Goal: Information Seeking & Learning: Learn about a topic

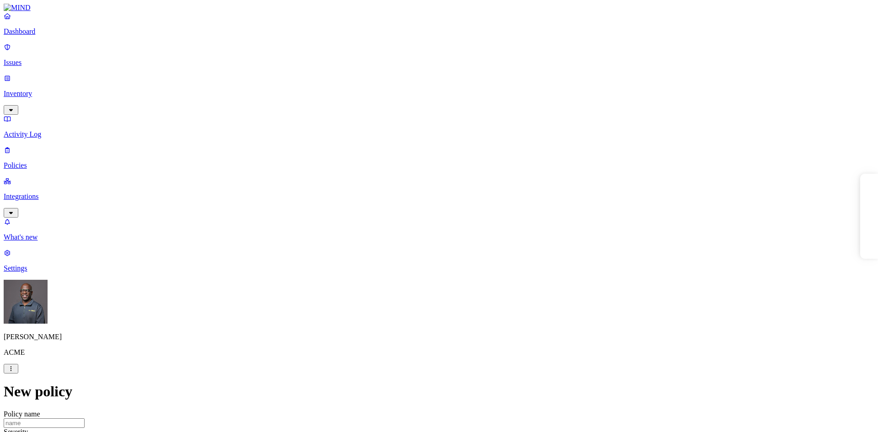
select select "2"
select select "3"
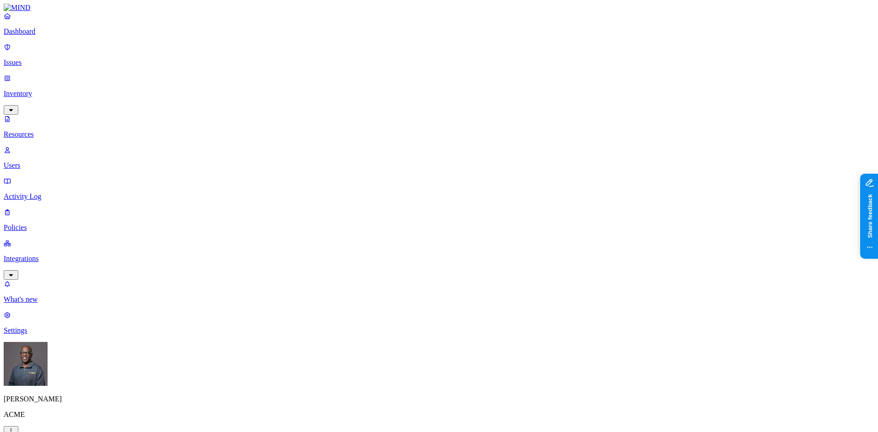
scroll to position [183, 0]
click at [45, 36] on p "Dashboard" at bounding box center [439, 31] width 871 height 8
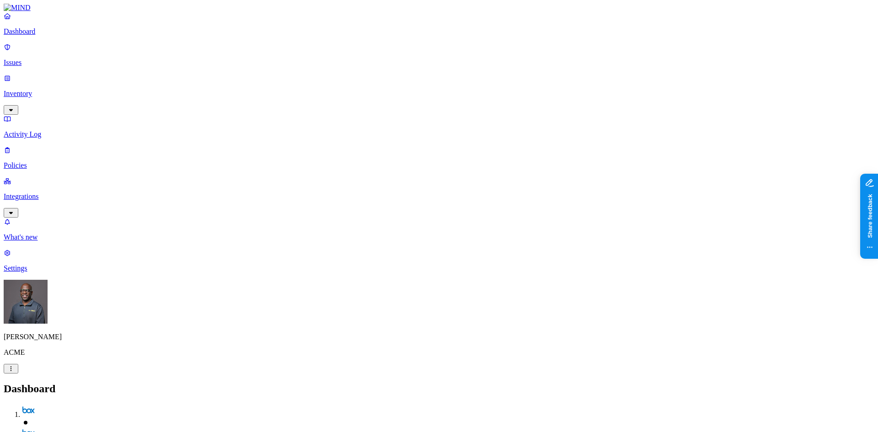
click at [57, 243] on nav "Dashboard Issues Inventory Activity Log Policies Integrations What's new 1 Sett…" at bounding box center [439, 142] width 871 height 261
click at [46, 59] on p "Issues" at bounding box center [439, 63] width 871 height 8
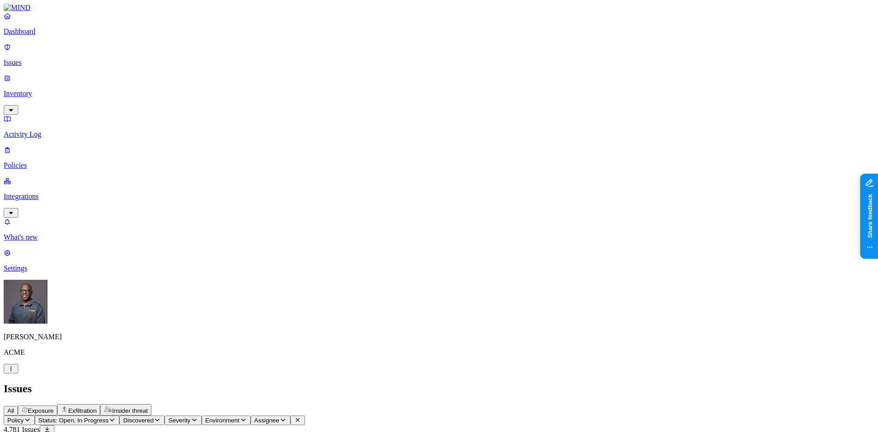
click at [48, 36] on p "Dashboard" at bounding box center [439, 31] width 871 height 8
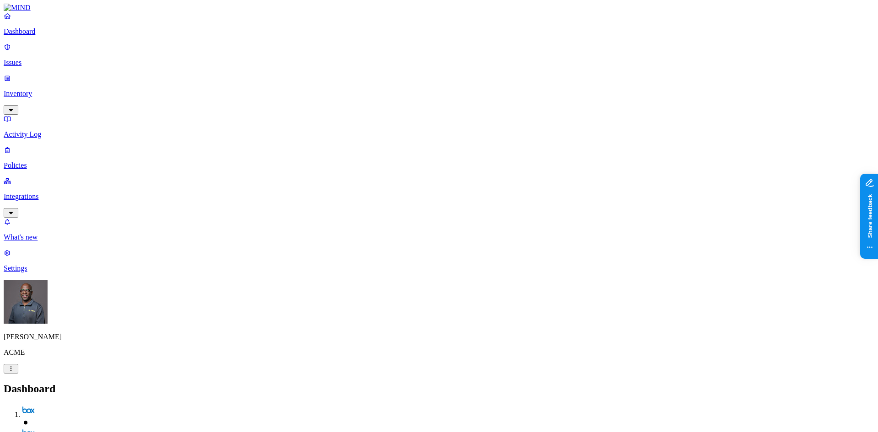
click at [45, 59] on p "Issues" at bounding box center [439, 63] width 871 height 8
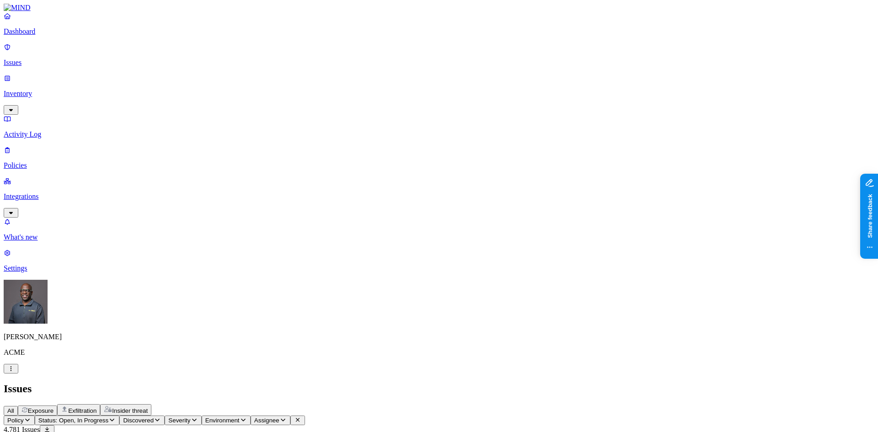
click at [43, 36] on p "Dashboard" at bounding box center [439, 31] width 871 height 8
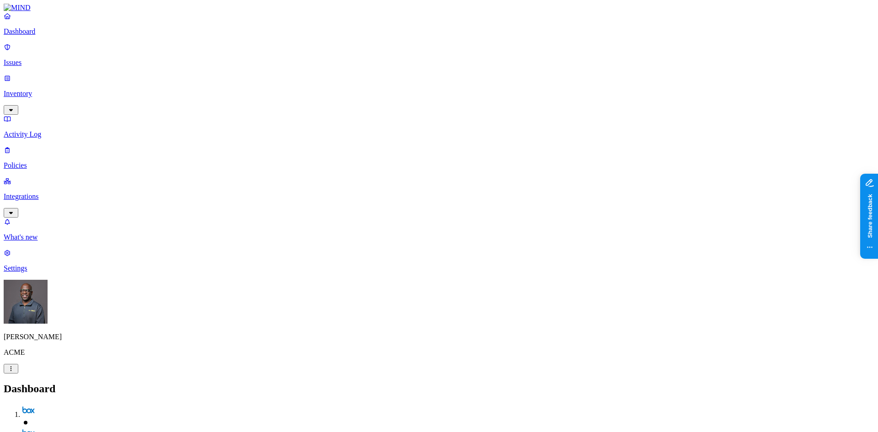
click at [44, 90] on p "Inventory" at bounding box center [439, 94] width 871 height 8
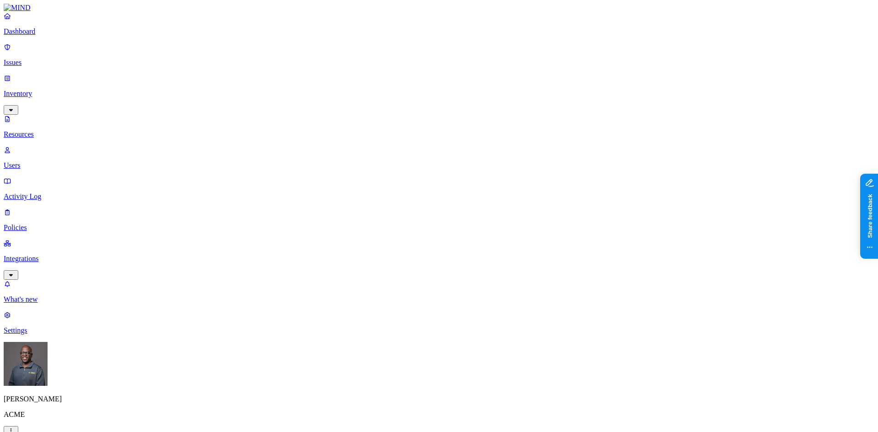
click at [450, 51] on button "button" at bounding box center [453, 52] width 7 height 3
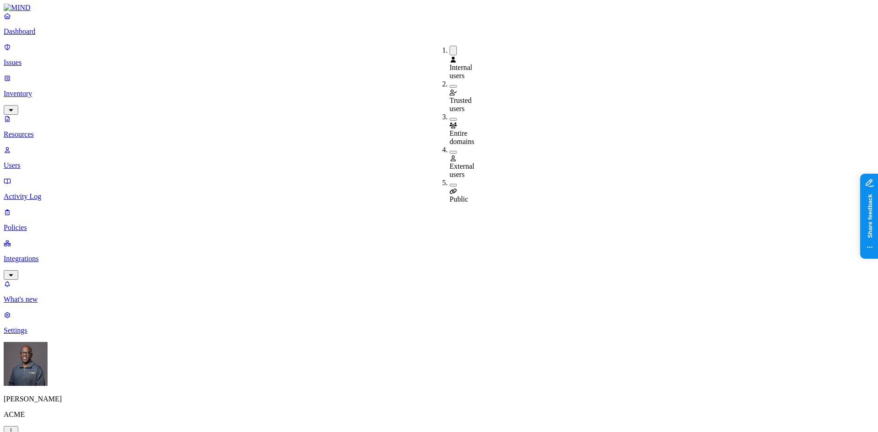
click at [450, 118] on button "button" at bounding box center [453, 119] width 7 height 3
click at [450, 48] on button "button" at bounding box center [453, 51] width 7 height 10
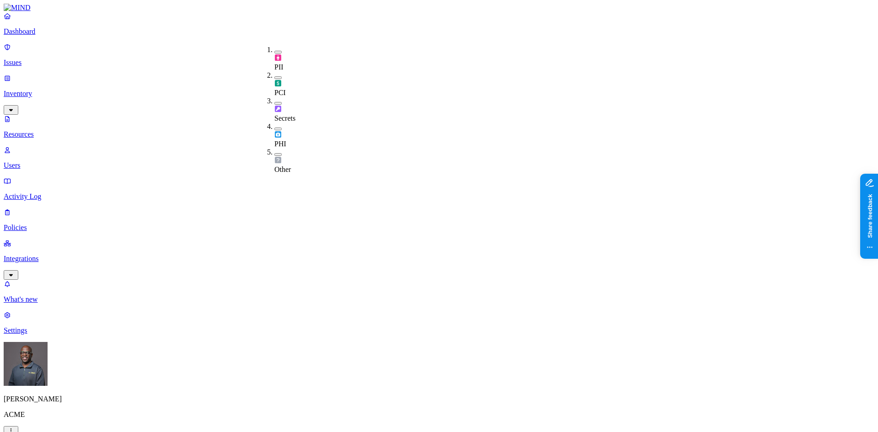
click at [275, 102] on button "button" at bounding box center [278, 103] width 7 height 3
click at [36, 36] on p "Dashboard" at bounding box center [439, 31] width 871 height 8
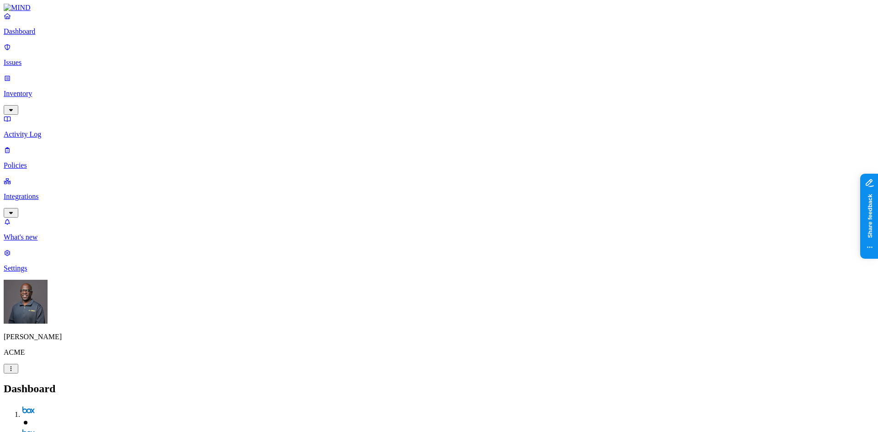
click at [47, 162] on p "Policies" at bounding box center [439, 166] width 871 height 8
click at [49, 425] on icon "button" at bounding box center [45, 428] width 7 height 6
click at [221, 87] on span "Endpoint" at bounding box center [217, 91] width 27 height 8
click at [334, 383] on h2 "Policies" at bounding box center [439, 389] width 871 height 12
drag, startPoint x: 254, startPoint y: 29, endPoint x: 296, endPoint y: 15, distance: 44.1
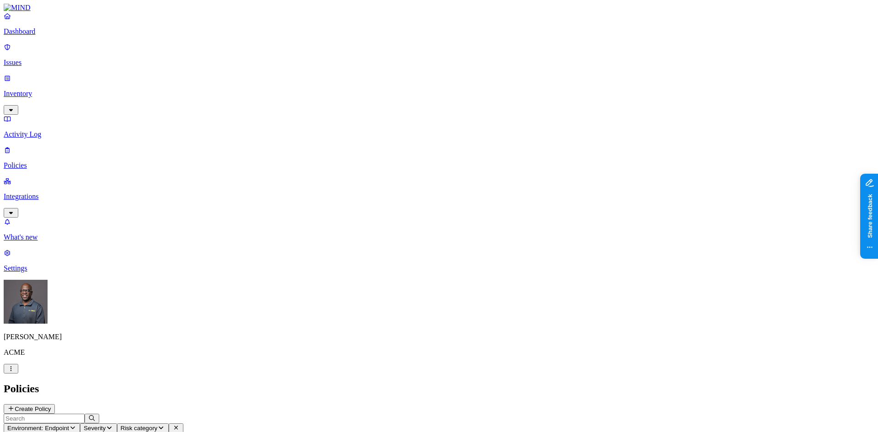
click at [76, 425] on icon "button" at bounding box center [72, 428] width 7 height 6
click at [296, 383] on h2 "Policies" at bounding box center [439, 389] width 871 height 12
click at [55, 404] on button "Create Policy" at bounding box center [29, 409] width 51 height 10
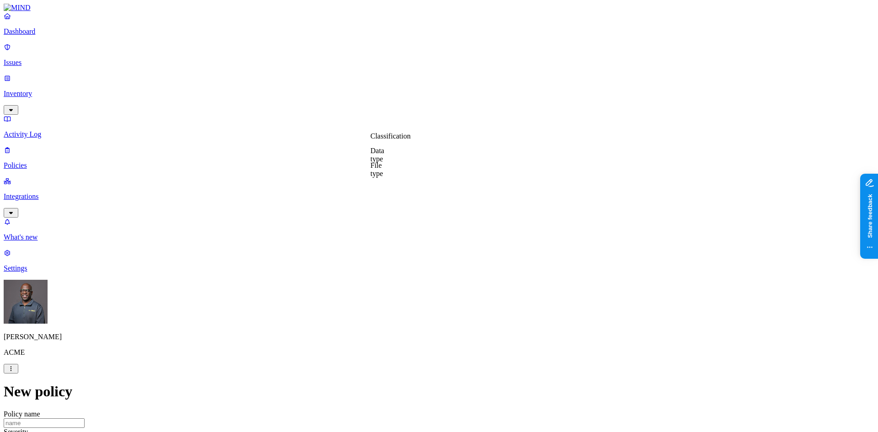
click at [384, 160] on label "Data type" at bounding box center [378, 155] width 14 height 16
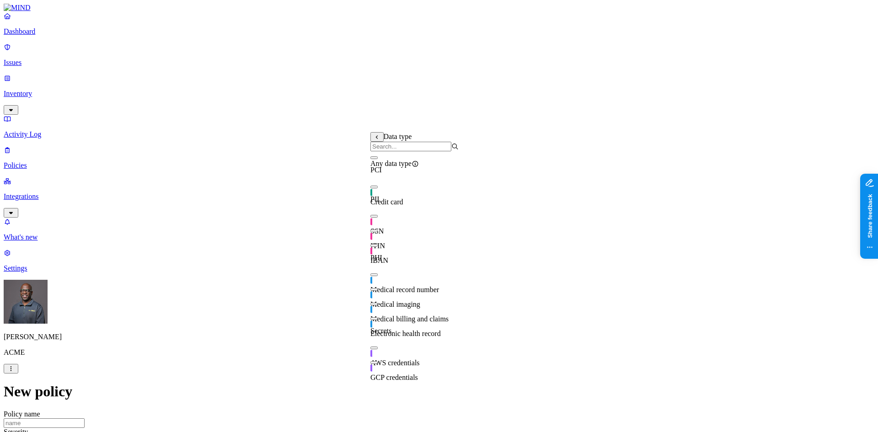
drag, startPoint x: 379, startPoint y: 227, endPoint x: 463, endPoint y: 200, distance: 88.4
click at [378, 218] on button "button" at bounding box center [374, 216] width 7 height 3
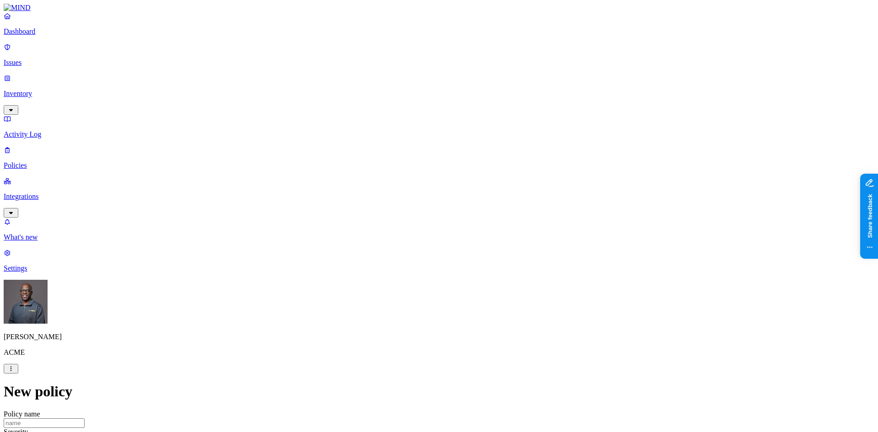
click at [411, 194] on label "Web Domain" at bounding box center [399, 193] width 24 height 16
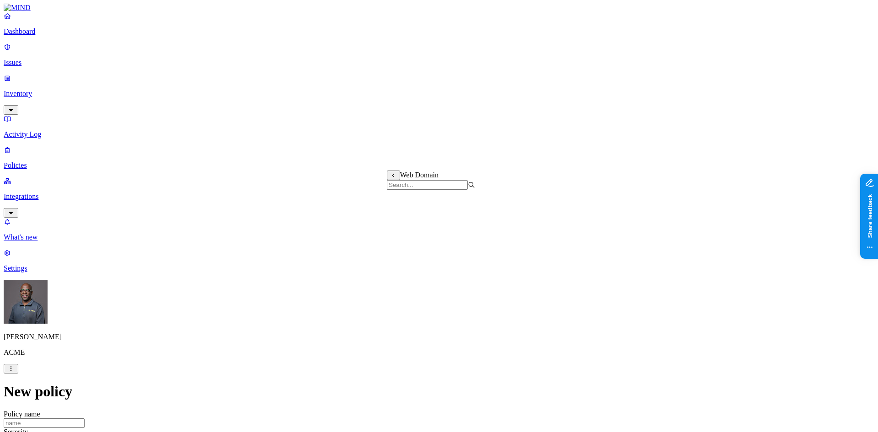
click at [414, 218] on label "Web Category" at bounding box center [400, 217] width 27 height 16
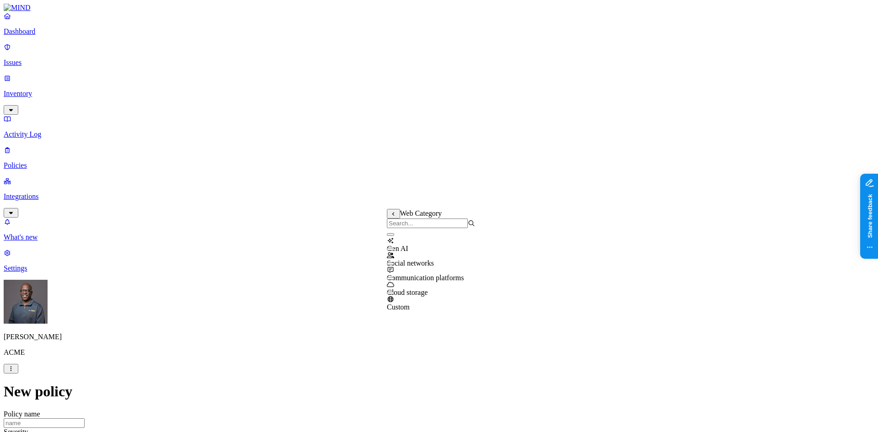
click at [394, 236] on button "button" at bounding box center [390, 234] width 7 height 3
click at [458, 232] on label "AND" at bounding box center [450, 228] width 16 height 8
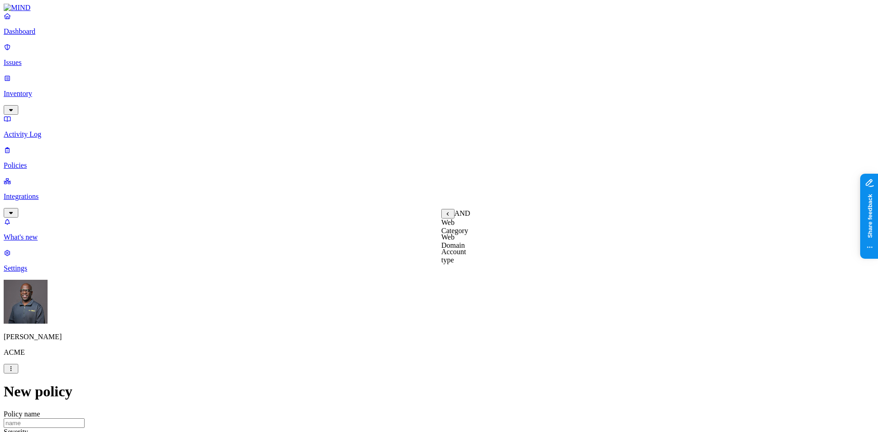
click at [466, 259] on label "Account type" at bounding box center [454, 256] width 25 height 16
click at [464, 226] on label "Unmanaged" at bounding box center [459, 223] width 35 height 8
click at [402, 314] on label "Departments" at bounding box center [400, 310] width 38 height 8
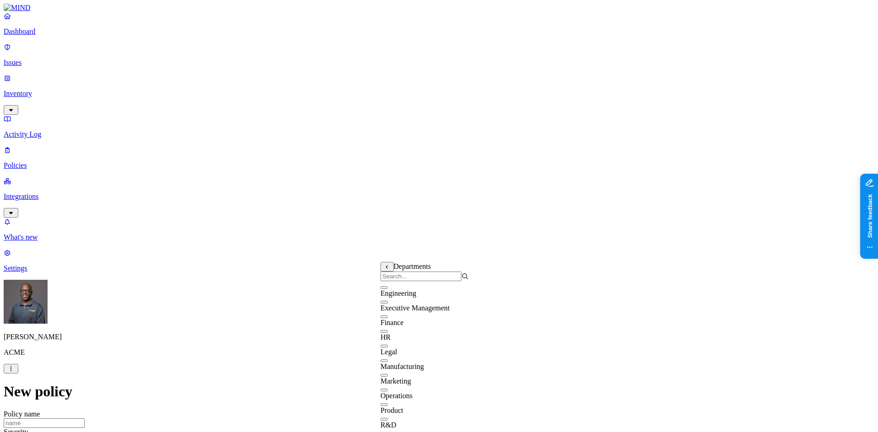
click at [388, 304] on button "button" at bounding box center [384, 302] width 7 height 3
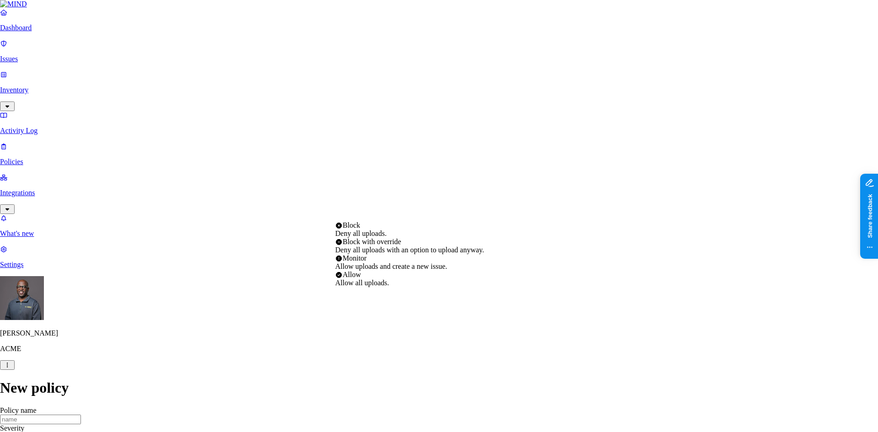
select select "2"
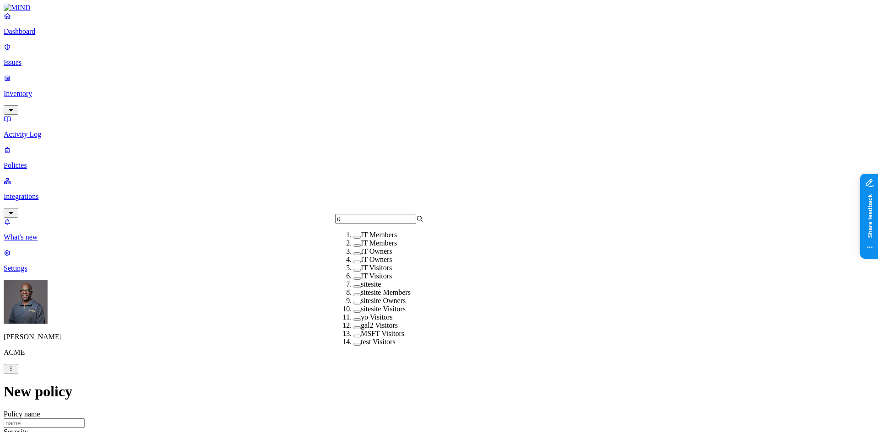
type input "it"
click at [354, 239] on button "button" at bounding box center [357, 237] width 7 height 3
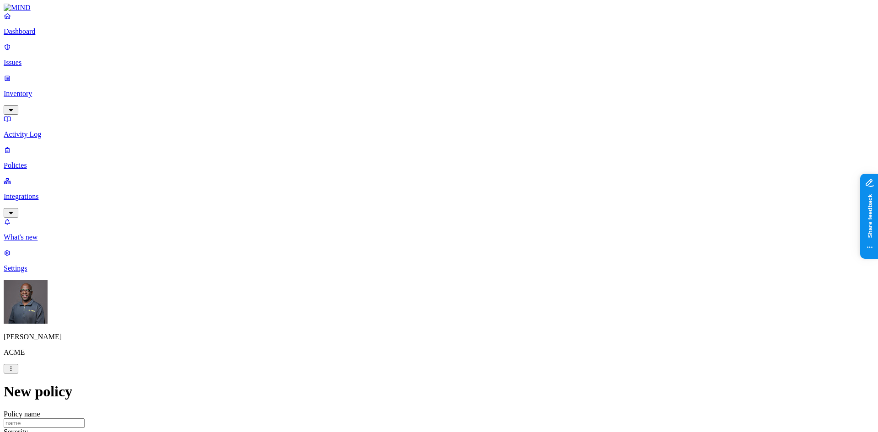
drag, startPoint x: 690, startPoint y: 196, endPoint x: 543, endPoint y: 159, distance: 151.5
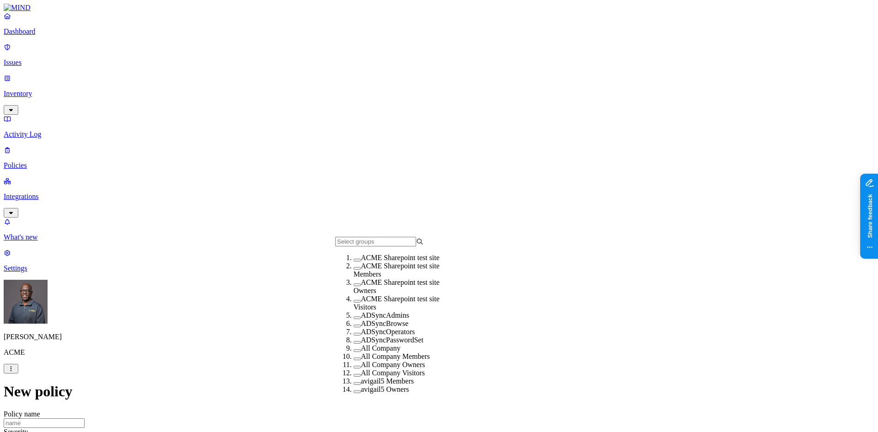
click at [361, 328] on span "ADSyncBrowse" at bounding box center [385, 324] width 48 height 8
click at [373, 295] on span "ACME Sharepoint test site Owners" at bounding box center [397, 287] width 86 height 16
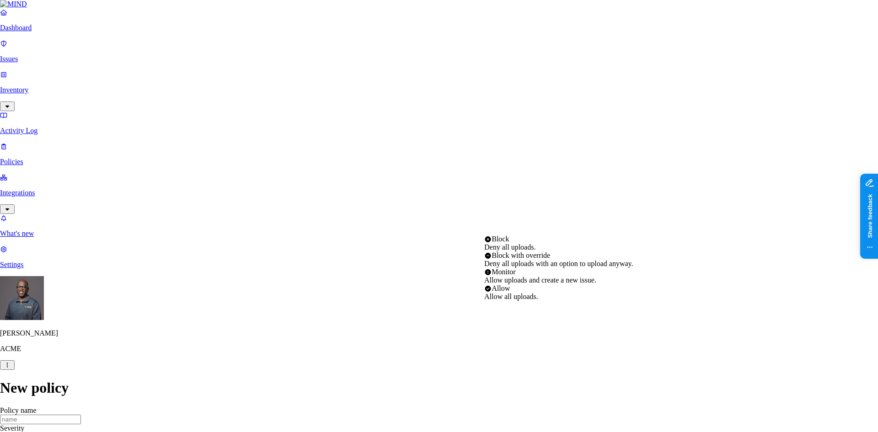
select select "3"
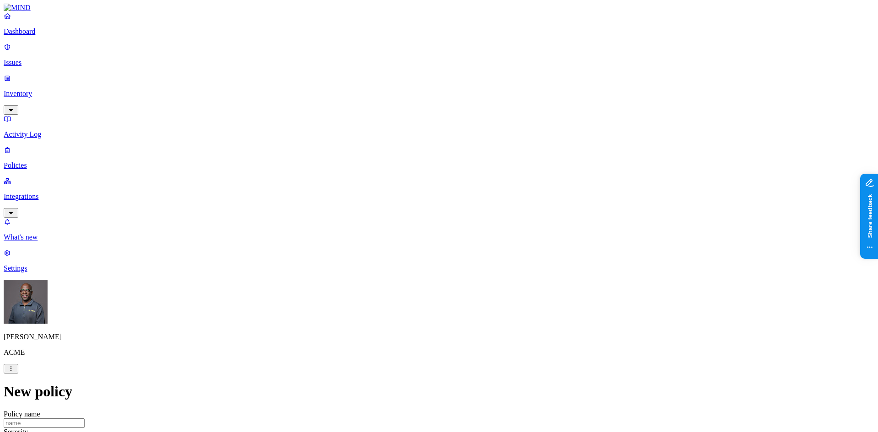
click at [32, 130] on p "Activity Log" at bounding box center [439, 134] width 871 height 8
click at [47, 216] on nav "Dashboard Issues Inventory Activity Log Policies Integrations What's new 1 Sett…" at bounding box center [439, 142] width 871 height 261
click at [54, 90] on p "Inventory" at bounding box center [439, 94] width 871 height 8
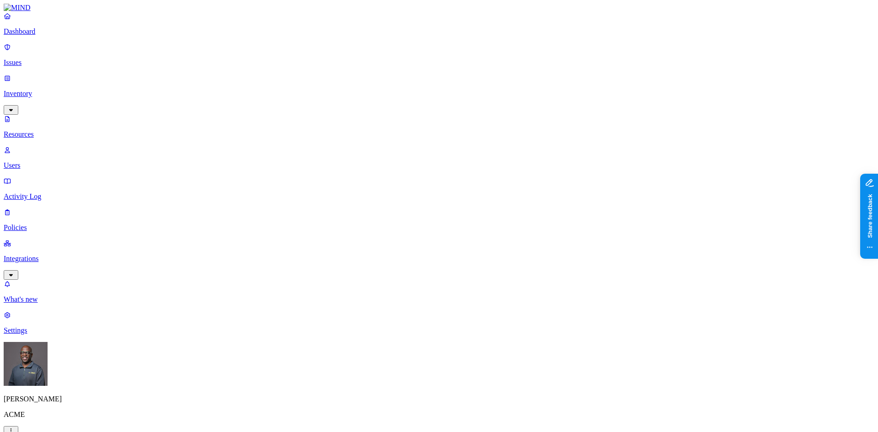
click at [38, 146] on link "Users" at bounding box center [439, 158] width 871 height 24
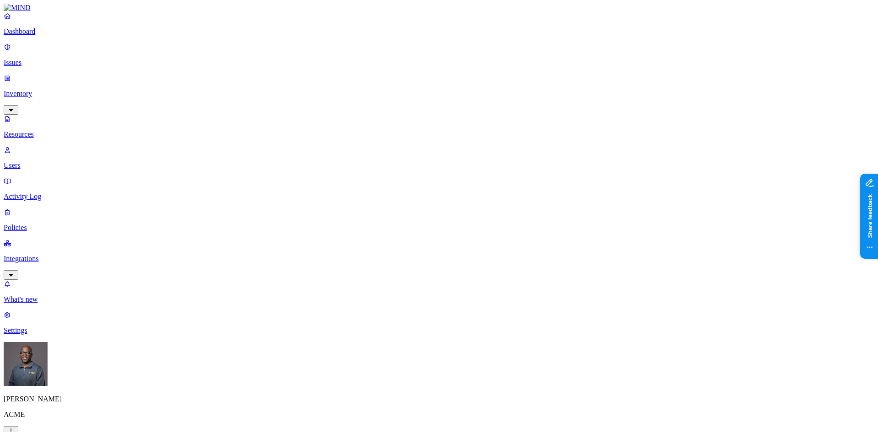
scroll to position [46, 0]
drag, startPoint x: 722, startPoint y: 98, endPoint x: 763, endPoint y: 89, distance: 41.6
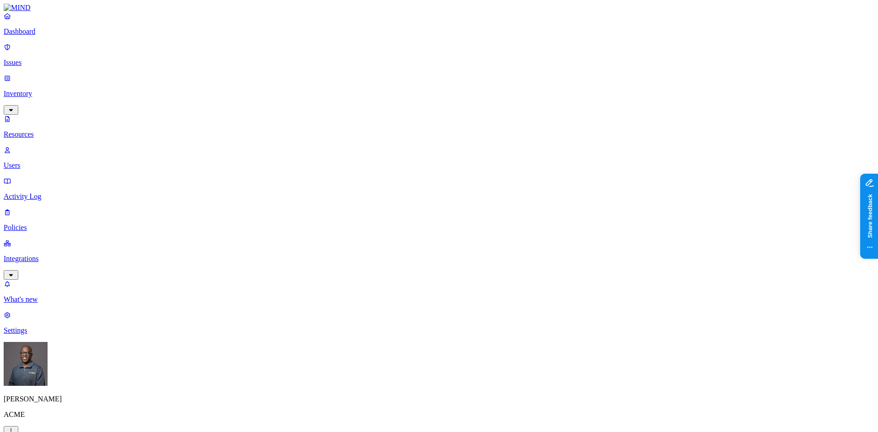
scroll to position [183, 0]
drag, startPoint x: 698, startPoint y: 284, endPoint x: 753, endPoint y: 269, distance: 56.8
click at [53, 162] on p "Users" at bounding box center [439, 166] width 871 height 8
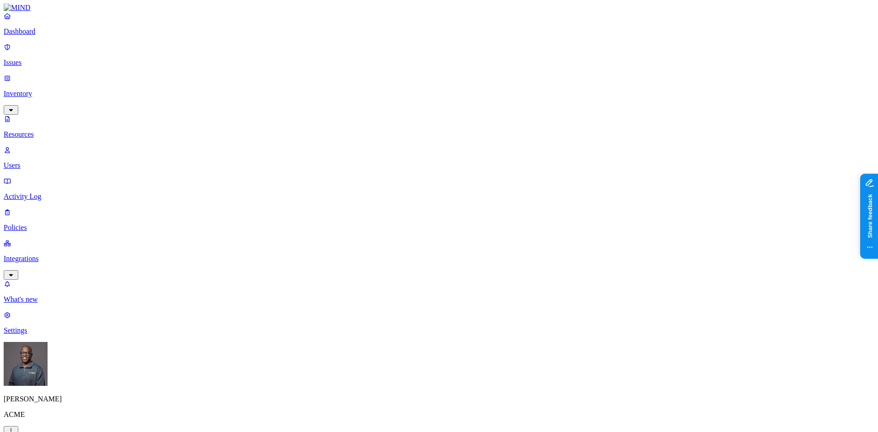
scroll to position [137, 0]
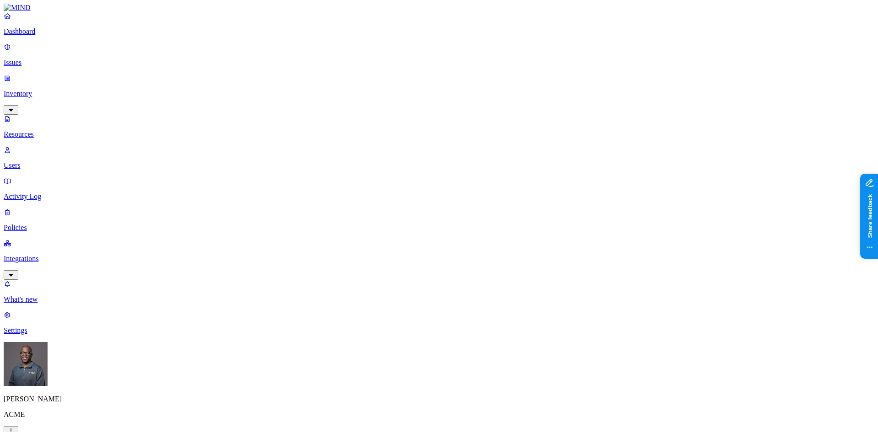
click at [63, 255] on p "Integrations" at bounding box center [439, 259] width 871 height 8
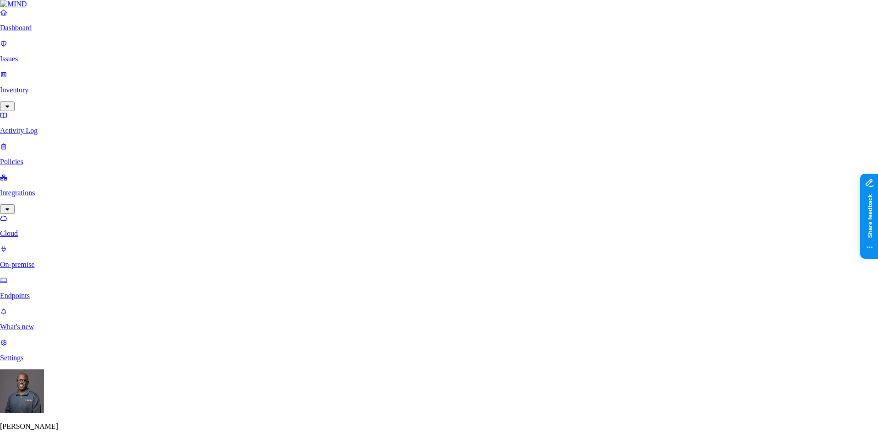
scroll to position [284, 0]
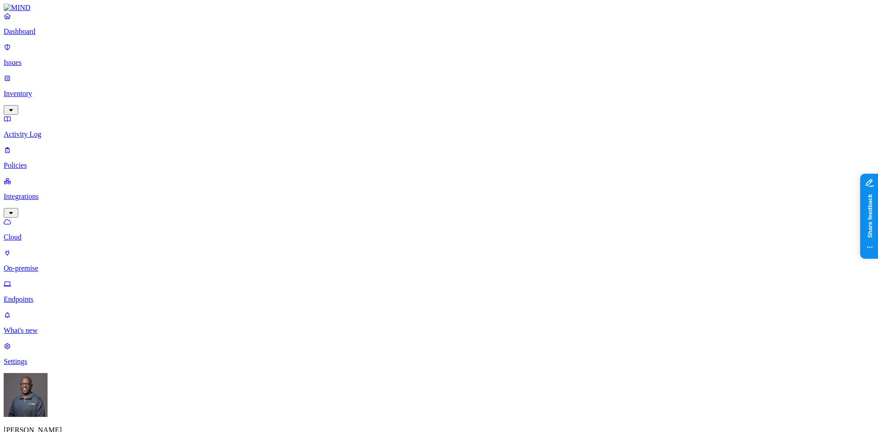
click at [60, 36] on p "Dashboard" at bounding box center [439, 31] width 871 height 8
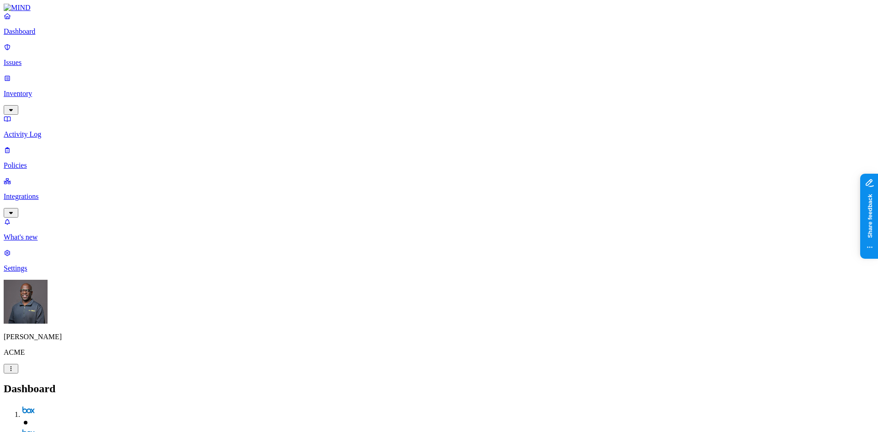
click at [44, 61] on link "Issues" at bounding box center [439, 55] width 871 height 24
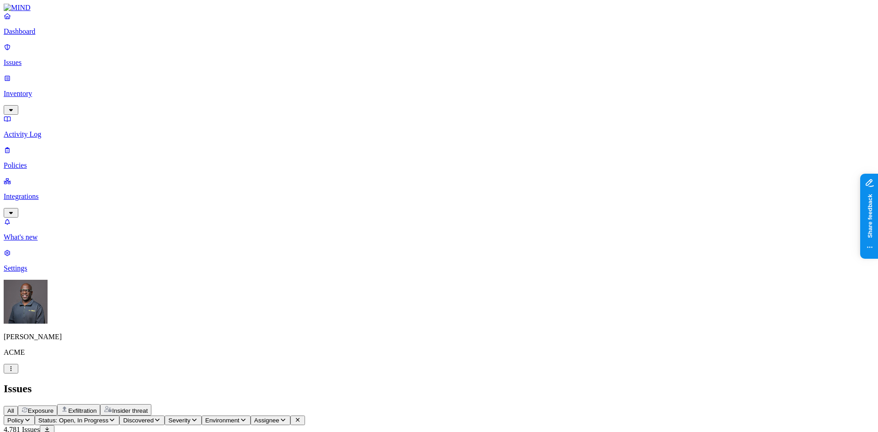
click at [148, 408] on span "Insider threat" at bounding box center [130, 411] width 36 height 7
click at [247, 417] on icon "button" at bounding box center [243, 420] width 7 height 6
click at [24, 273] on p "Settings" at bounding box center [439, 268] width 871 height 8
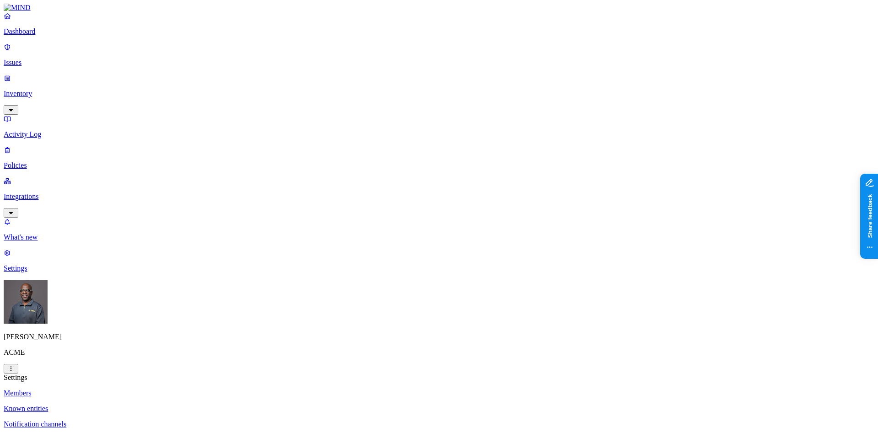
click at [128, 405] on p "Known entities" at bounding box center [439, 409] width 871 height 8
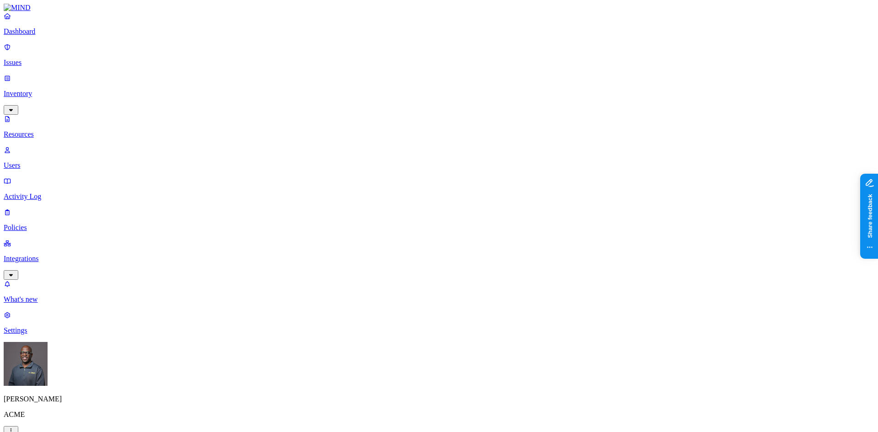
click at [275, 76] on button "button" at bounding box center [278, 77] width 7 height 3
click at [275, 124] on button "button" at bounding box center [278, 129] width 7 height 10
click at [275, 155] on button "button" at bounding box center [278, 156] width 7 height 3
click at [275, 103] on button "button" at bounding box center [278, 104] width 7 height 3
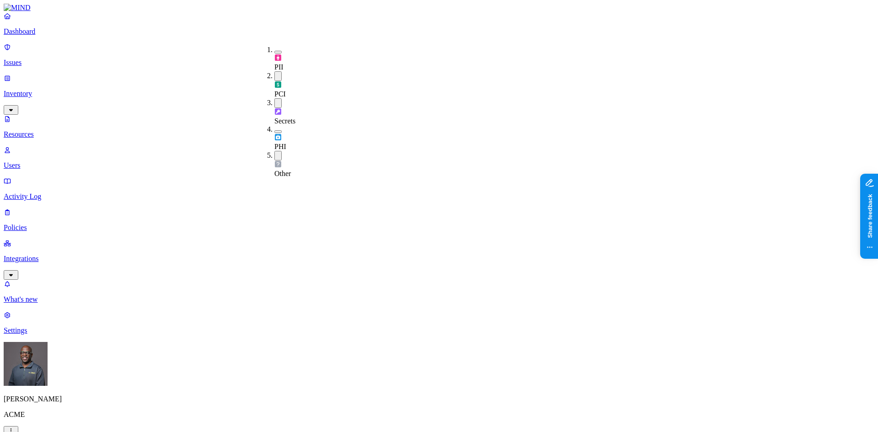
click at [275, 98] on button "button" at bounding box center [278, 103] width 7 height 10
click at [275, 150] on button "button" at bounding box center [278, 155] width 7 height 10
click at [275, 51] on button "button" at bounding box center [278, 52] width 7 height 3
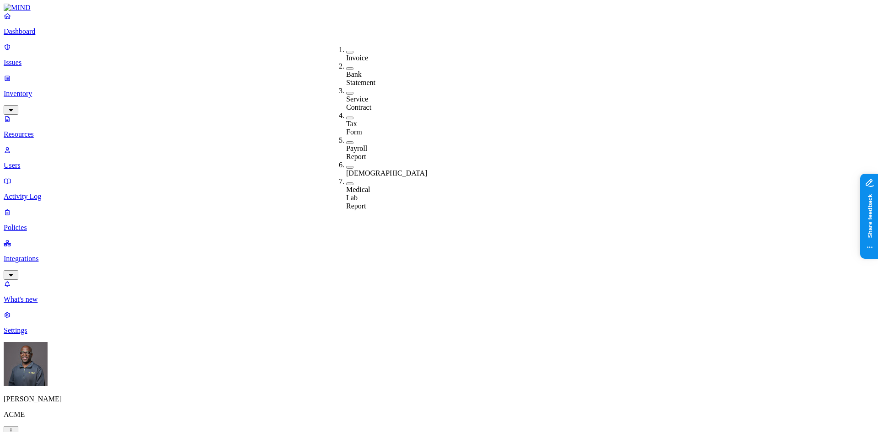
drag, startPoint x: 499, startPoint y: 15, endPoint x: 503, endPoint y: 18, distance: 5.6
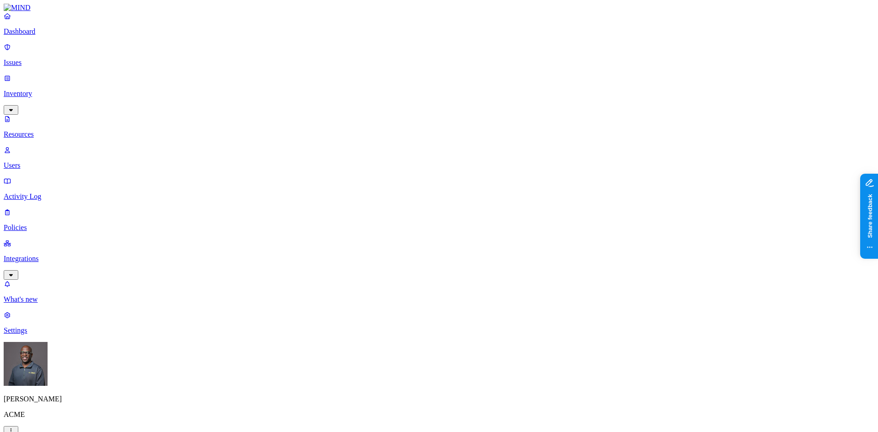
click at [469, 183] on button "button" at bounding box center [472, 184] width 7 height 3
click at [469, 150] on button "button" at bounding box center [472, 151] width 7 height 3
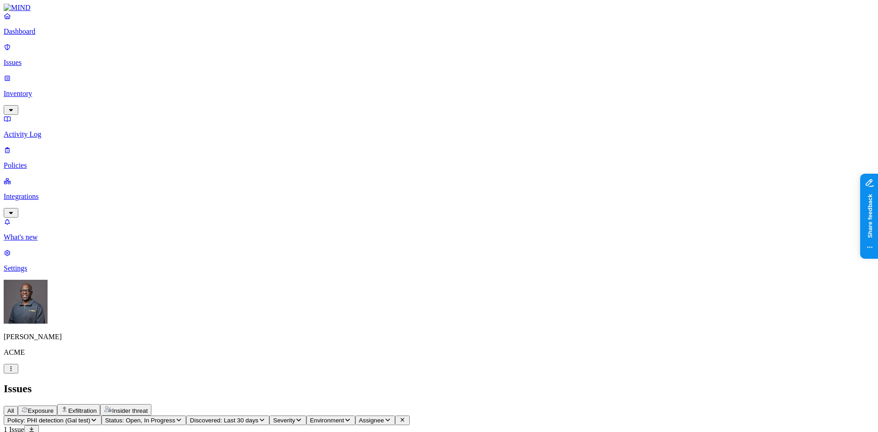
click at [54, 408] on span "Exposure" at bounding box center [41, 411] width 26 height 7
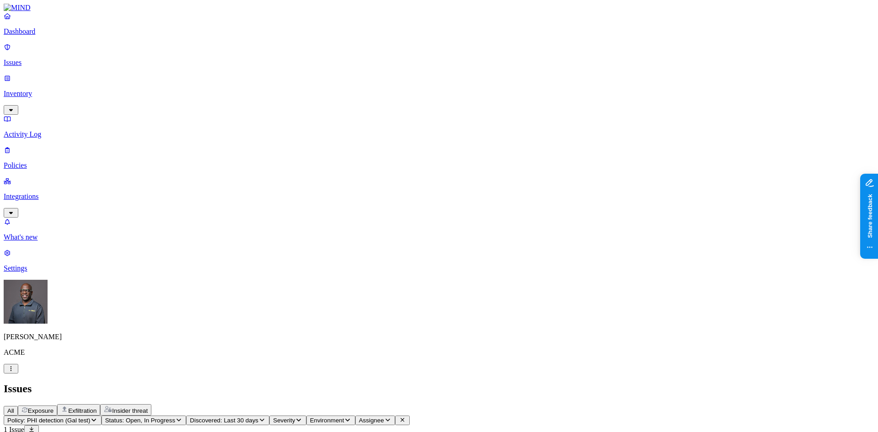
click at [54, 408] on span "Exposure" at bounding box center [41, 411] width 26 height 7
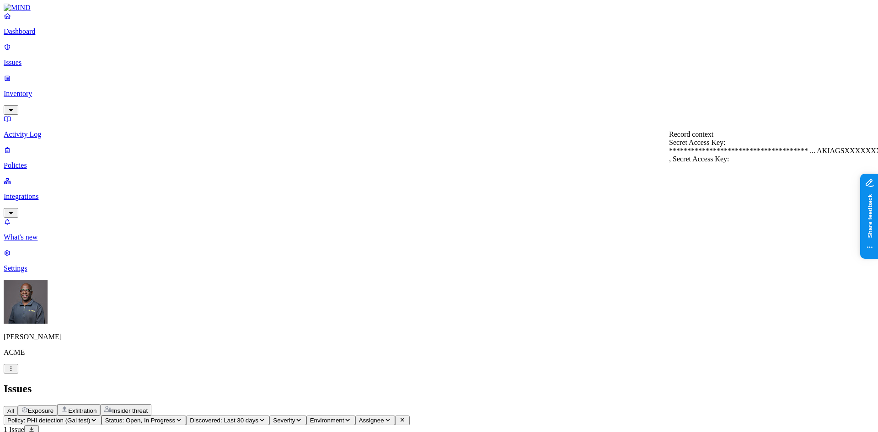
click at [97, 408] on span "Exfiltration" at bounding box center [82, 411] width 28 height 7
drag, startPoint x: 166, startPoint y: 31, endPoint x: 160, endPoint y: 31, distance: 6.4
click at [54, 408] on span "Exposure" at bounding box center [41, 411] width 26 height 7
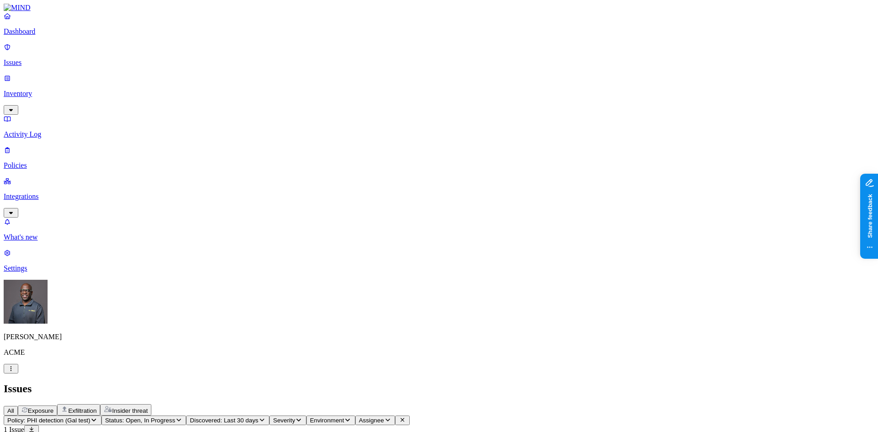
click at [54, 408] on span "Exposure" at bounding box center [41, 411] width 26 height 7
click at [97, 408] on span "Exfiltration" at bounding box center [82, 411] width 28 height 7
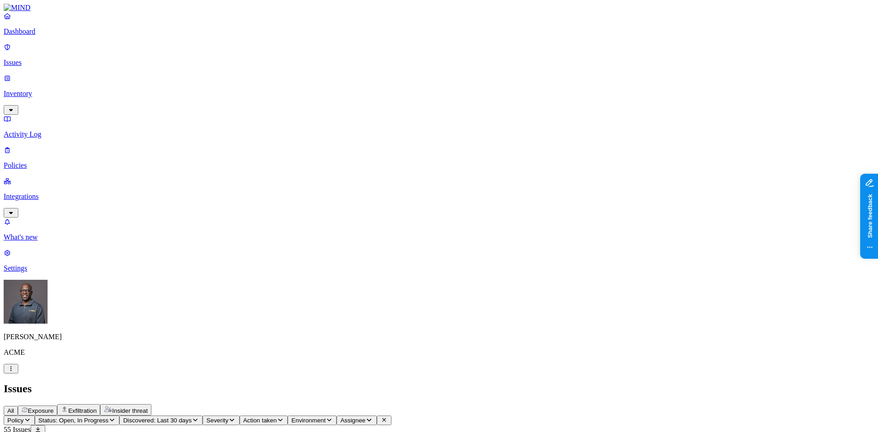
click at [148, 408] on span "Insider threat" at bounding box center [130, 411] width 36 height 7
click at [54, 408] on span "Exposure" at bounding box center [41, 411] width 26 height 7
click at [14, 408] on span "All" at bounding box center [10, 411] width 7 height 7
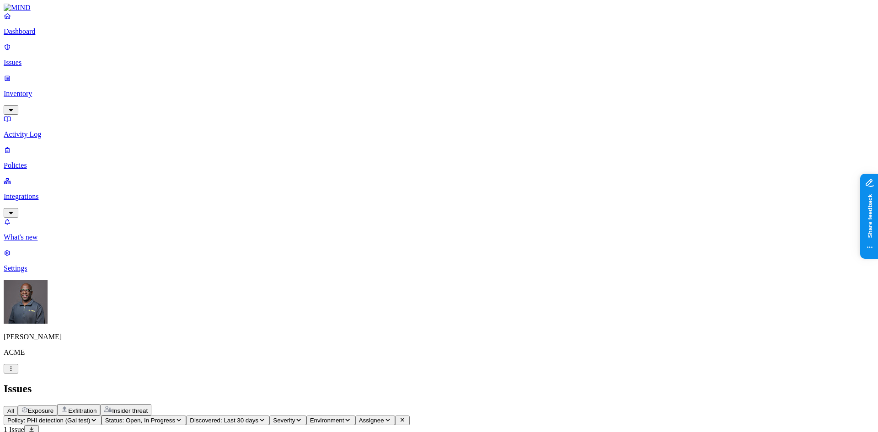
click at [148, 408] on span "Insider threat" at bounding box center [130, 411] width 36 height 7
click at [14, 408] on span "All" at bounding box center [10, 411] width 7 height 7
click at [148, 408] on span "Insider threat" at bounding box center [130, 411] width 36 height 7
click at [339, 417] on icon at bounding box center [335, 420] width 7 height 6
click at [54, 408] on span "Exposure" at bounding box center [41, 411] width 26 height 7
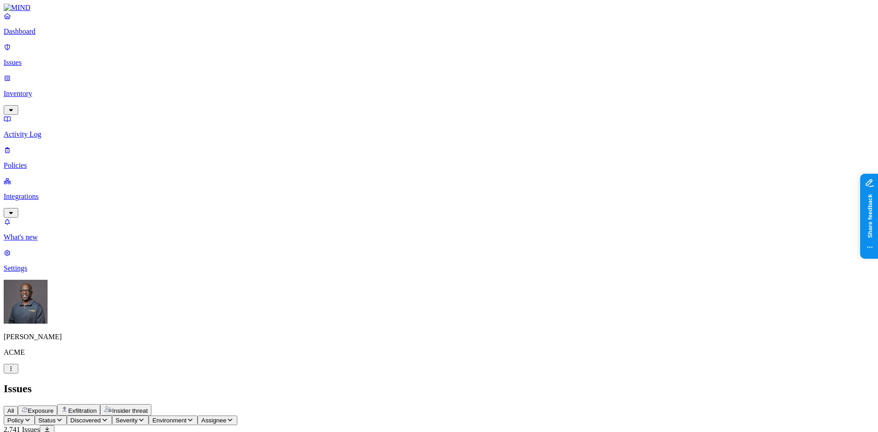
click at [148, 408] on span "Insider threat" at bounding box center [130, 411] width 36 height 7
click at [97, 408] on span "Exfiltration" at bounding box center [82, 411] width 28 height 7
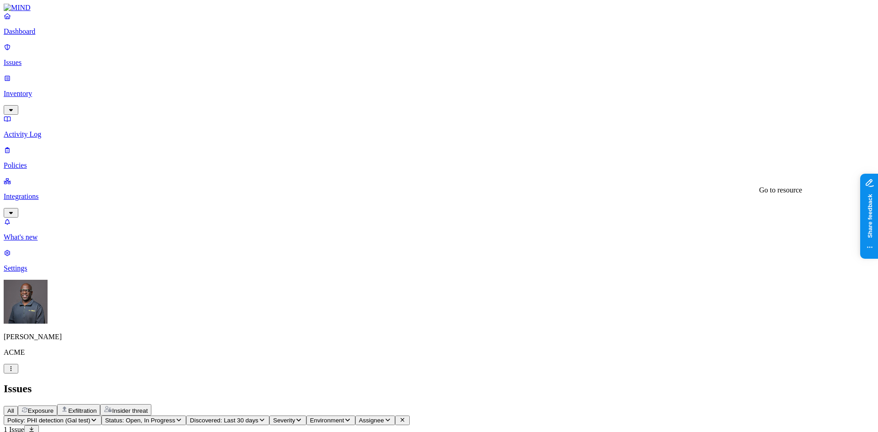
click at [15, 372] on icon "button" at bounding box center [10, 369] width 7 height 6
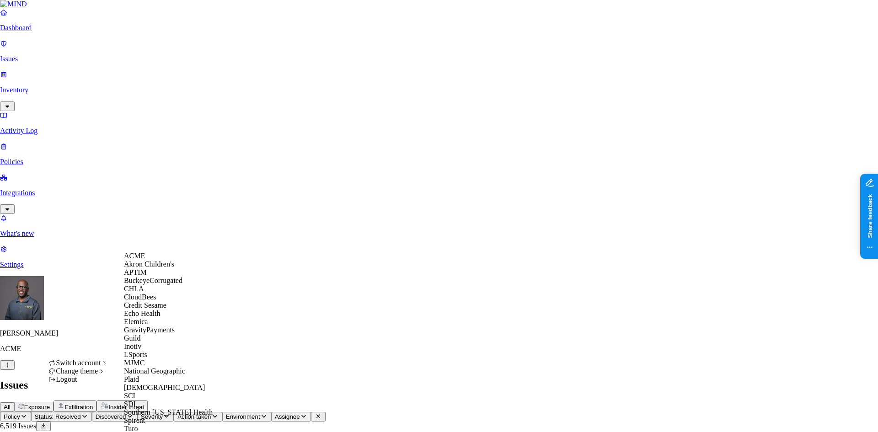
scroll to position [167, 0]
click at [136, 400] on span "SDI" at bounding box center [130, 404] width 12 height 8
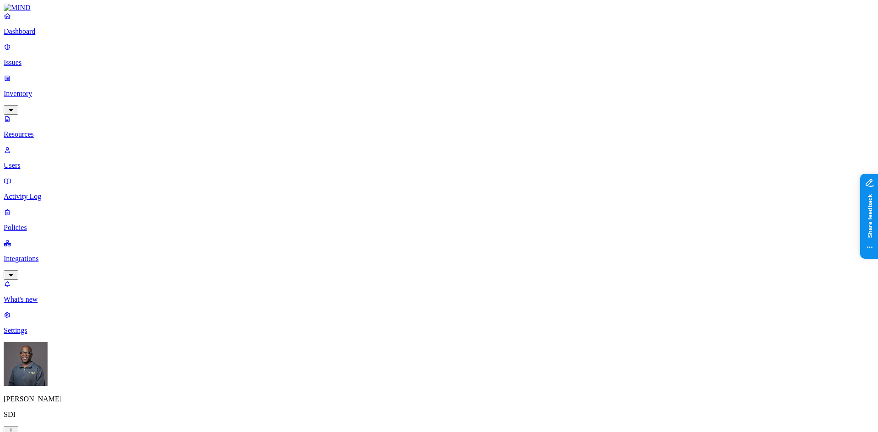
click at [35, 36] on p "Dashboard" at bounding box center [439, 31] width 871 height 8
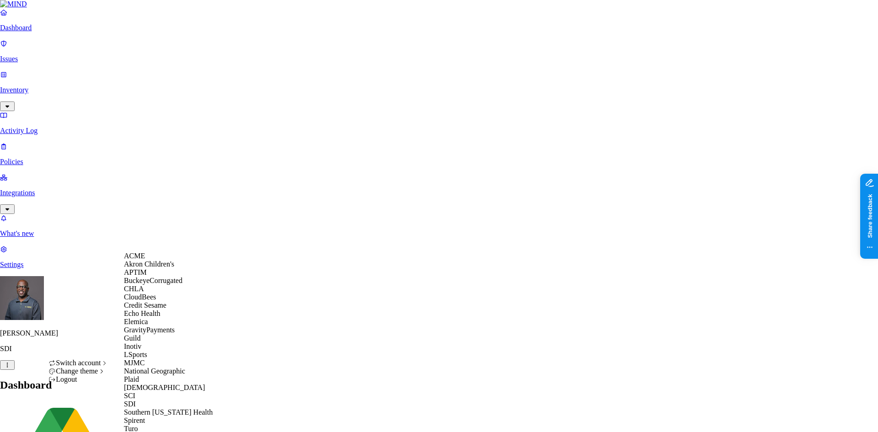
click at [145, 260] on span "ACME" at bounding box center [134, 256] width 21 height 8
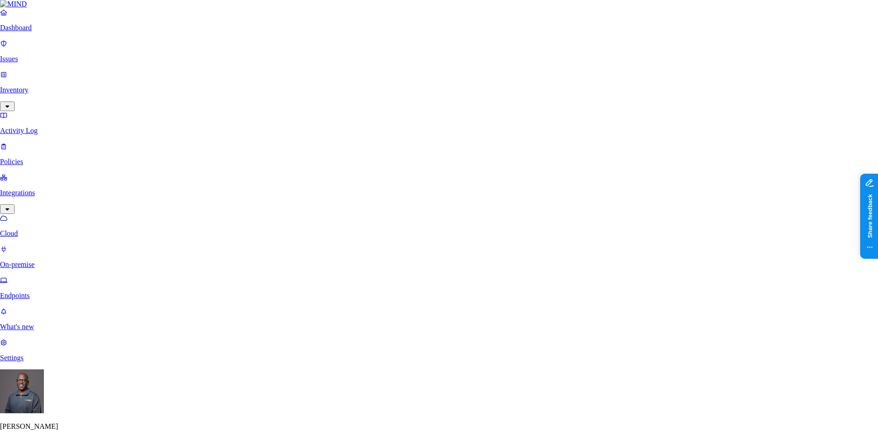
scroll to position [183, 0]
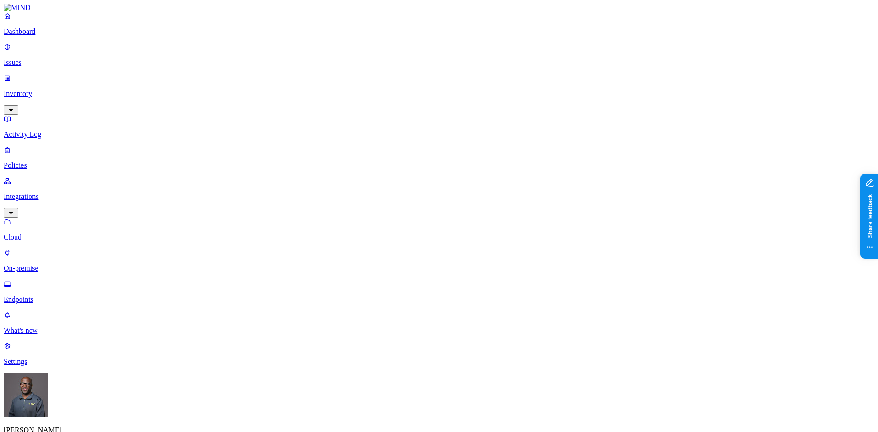
click at [52, 264] on p "On-premise" at bounding box center [439, 268] width 871 height 8
click at [46, 296] on p "Endpoints" at bounding box center [439, 300] width 871 height 8
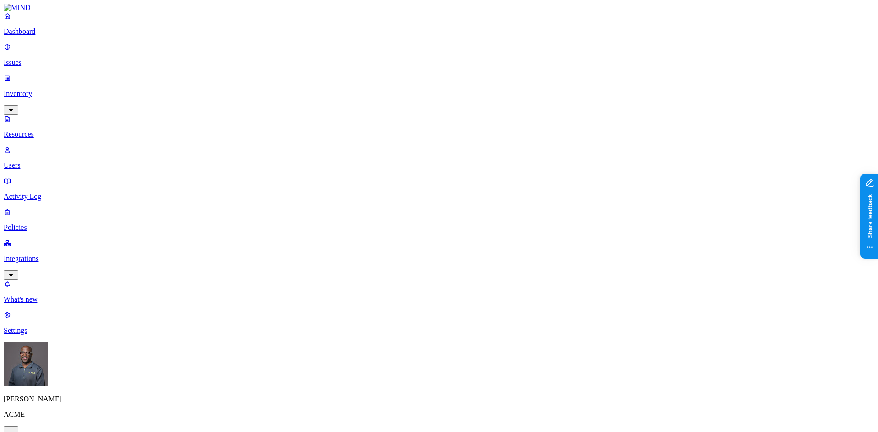
click at [469, 145] on button "button" at bounding box center [472, 150] width 7 height 10
click at [469, 150] on button "button" at bounding box center [472, 151] width 7 height 3
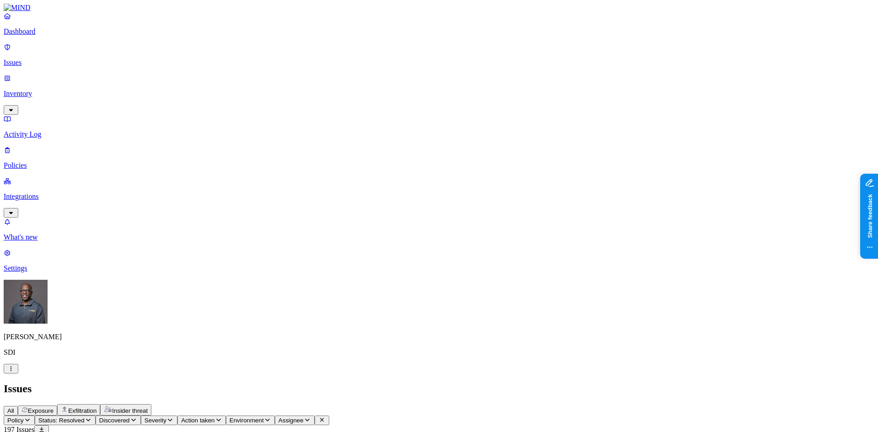
click at [43, 90] on p "Inventory" at bounding box center [439, 94] width 871 height 8
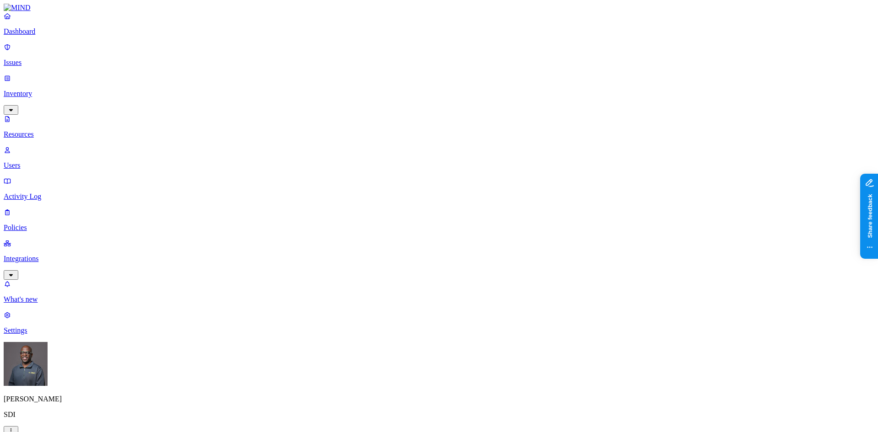
click at [59, 255] on p "Integrations" at bounding box center [439, 259] width 871 height 8
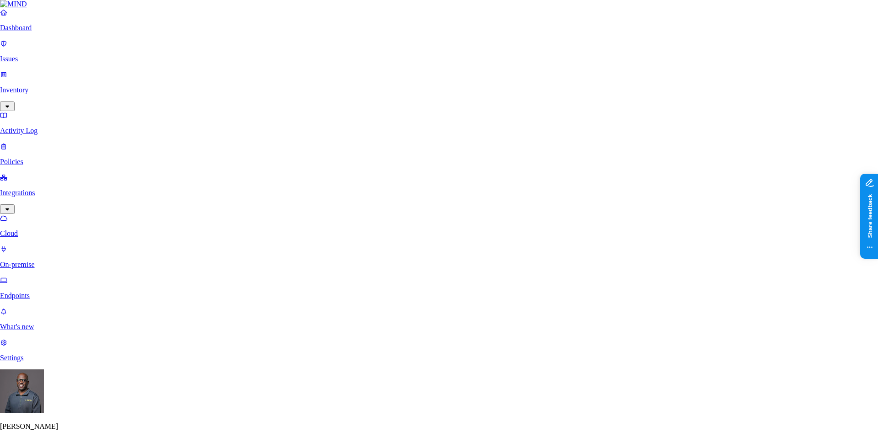
scroll to position [137, 0]
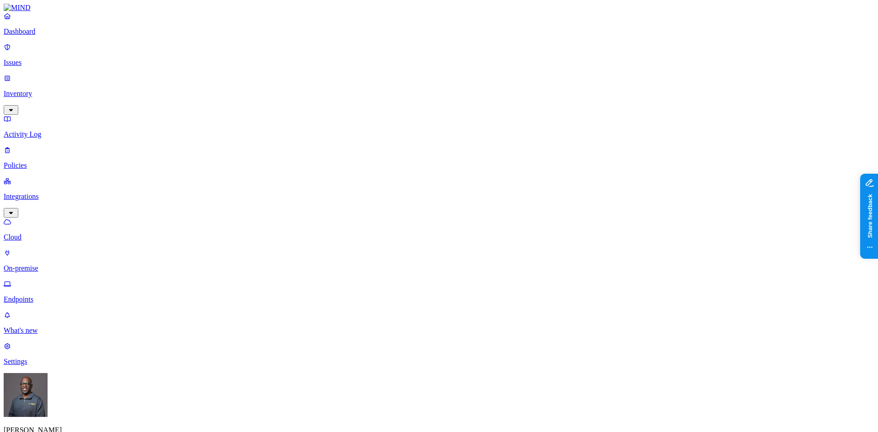
click at [35, 280] on link "Endpoints" at bounding box center [439, 292] width 871 height 24
click at [42, 36] on p "Dashboard" at bounding box center [439, 31] width 871 height 8
